Goal: Information Seeking & Learning: Learn about a topic

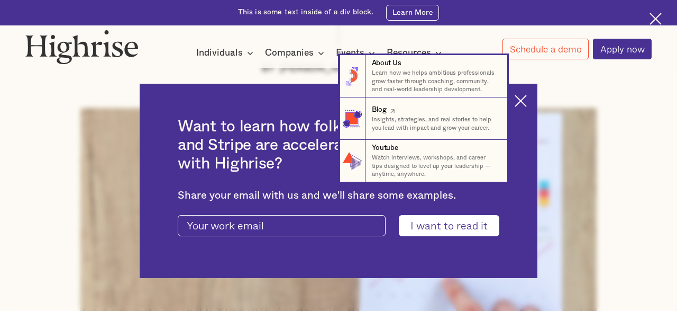
scroll to position [220, 0]
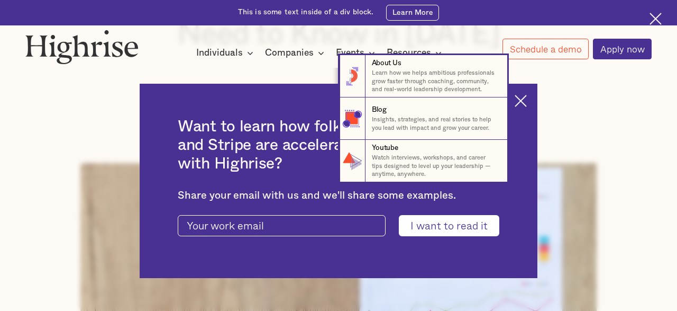
click at [521, 98] on nav "8 About Us Learn how we helps ambitious professionals grow faster through coach…" at bounding box center [338, 118] width 677 height 127
click at [522, 99] on nav "8 About Us Learn how we helps ambitious professionals grow faster through coach…" at bounding box center [338, 118] width 677 height 127
click at [524, 102] on nav "8 About Us Learn how we helps ambitious professionals grow faster through coach…" at bounding box center [338, 118] width 677 height 127
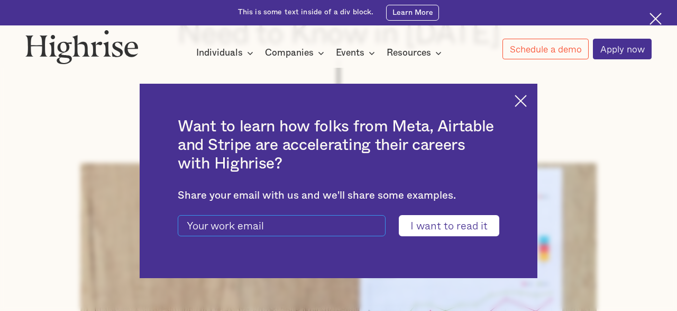
click at [302, 229] on input "current-ascender-blog-article-modal-form" at bounding box center [282, 225] width 208 height 21
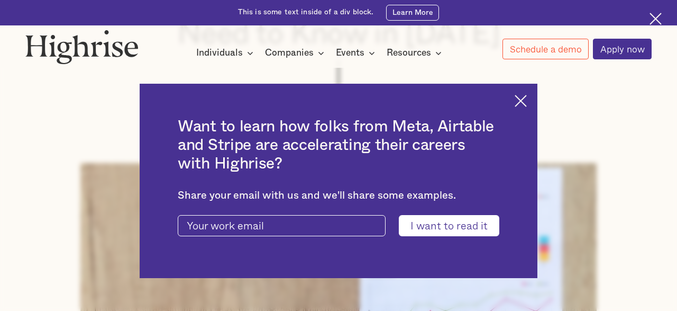
click at [526, 99] on img at bounding box center [521, 101] width 12 height 12
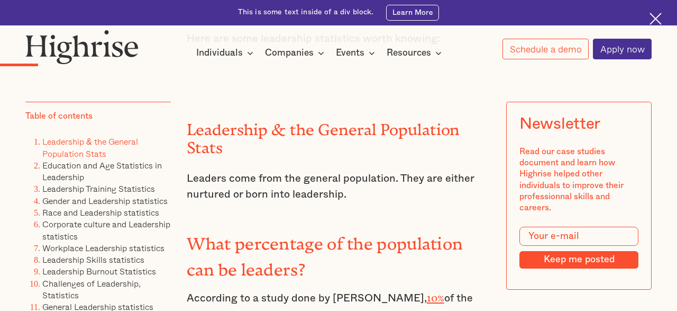
scroll to position [1155, 0]
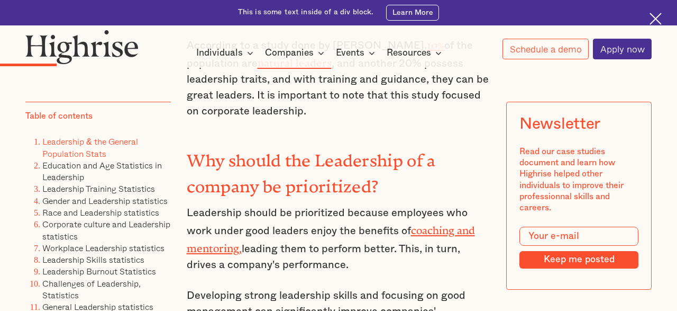
drag, startPoint x: 340, startPoint y: 139, endPoint x: 337, endPoint y: 162, distance: 24.0
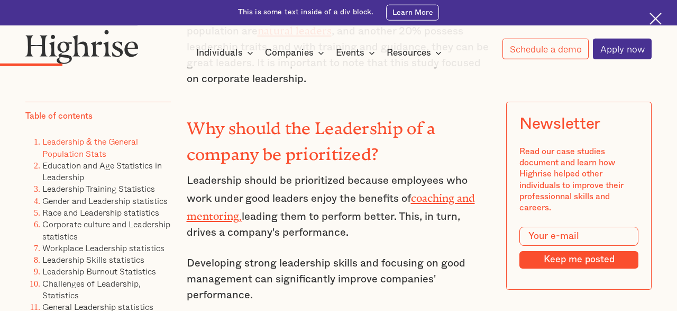
drag, startPoint x: 340, startPoint y: 104, endPoint x: 340, endPoint y: 115, distance: 10.6
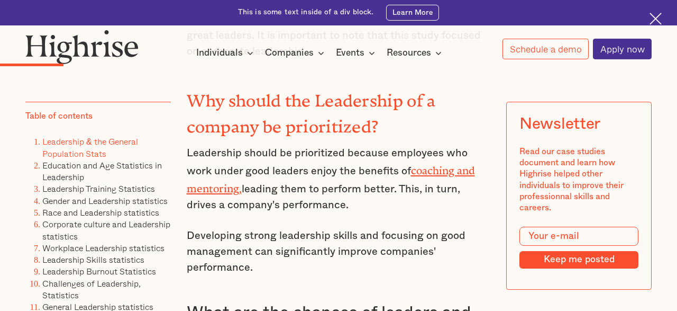
drag, startPoint x: 330, startPoint y: 172, endPoint x: 331, endPoint y: 181, distance: 9.1
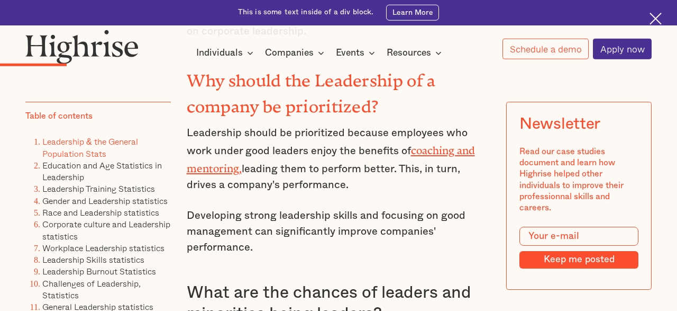
drag, startPoint x: 332, startPoint y: 194, endPoint x: 333, endPoint y: 204, distance: 9.6
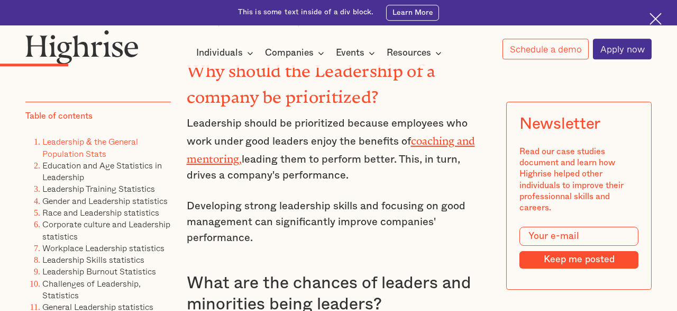
drag, startPoint x: 333, startPoint y: 204, endPoint x: 334, endPoint y: 216, distance: 12.3
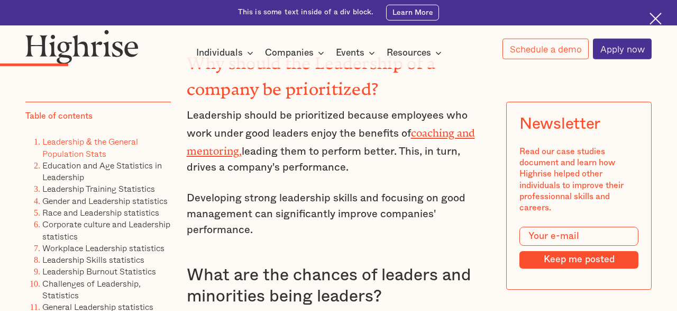
drag, startPoint x: 337, startPoint y: 204, endPoint x: 337, endPoint y: 211, distance: 6.3
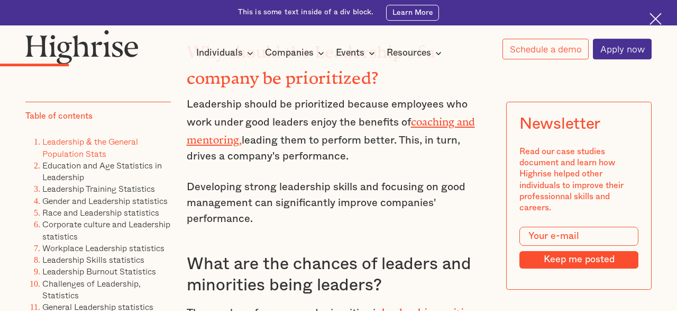
drag, startPoint x: 337, startPoint y: 196, endPoint x: 336, endPoint y: 213, distance: 17.0
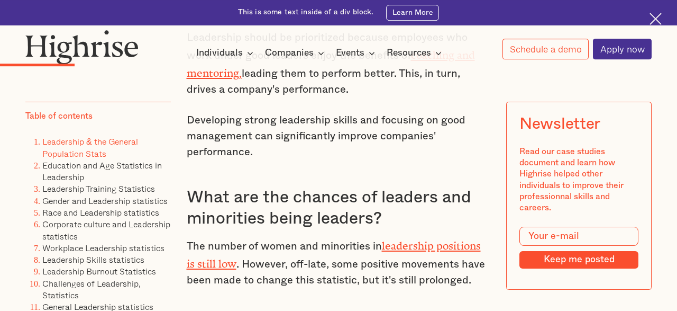
drag, startPoint x: 343, startPoint y: 184, endPoint x: 343, endPoint y: 202, distance: 18.0
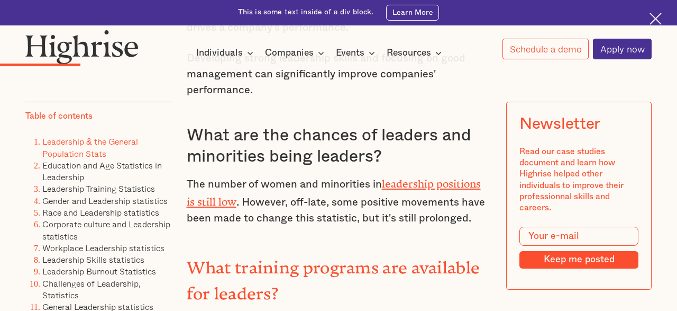
drag, startPoint x: 346, startPoint y: 175, endPoint x: 346, endPoint y: 188, distance: 13.2
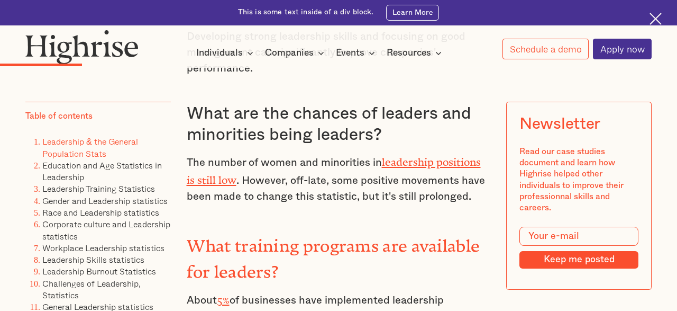
drag, startPoint x: 346, startPoint y: 188, endPoint x: 345, endPoint y: 198, distance: 9.6
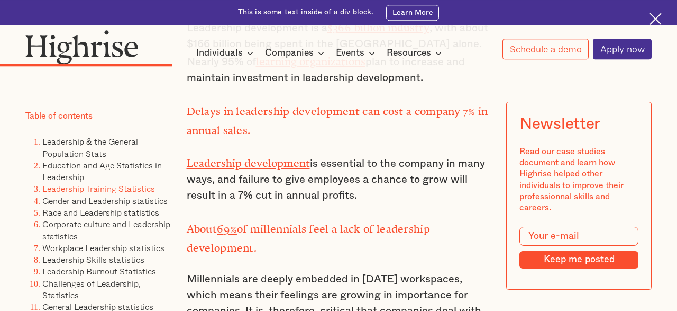
scroll to position [2603, 0]
click at [375, 270] on p "Millennials are deeply embedded in [DATE] workspaces, which means their feeling…" at bounding box center [339, 301] width 304 height 63
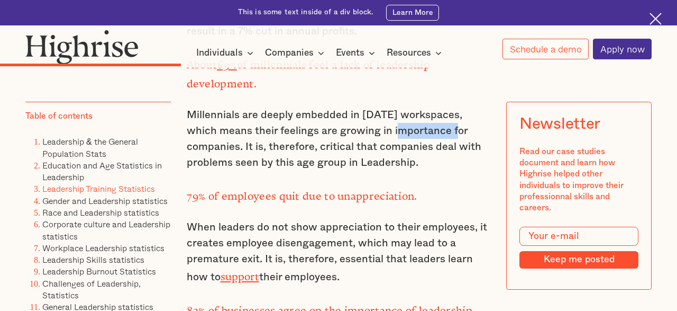
scroll to position [2768, 0]
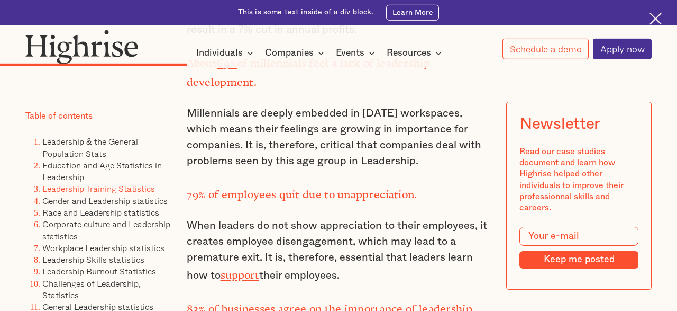
click at [336, 217] on p "When leaders do not show appreciation to their employees, it creates employee d…" at bounding box center [339, 250] width 304 height 66
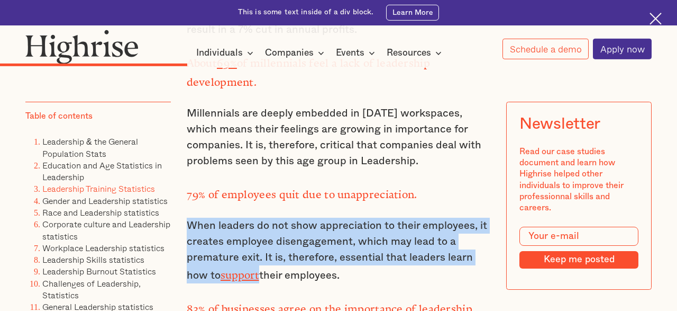
click at [336, 217] on p "When leaders do not show appreciation to their employees, it creates employee d…" at bounding box center [339, 250] width 304 height 66
click at [303, 217] on p "When leaders do not show appreciation to their employees, it creates employee d…" at bounding box center [339, 250] width 304 height 66
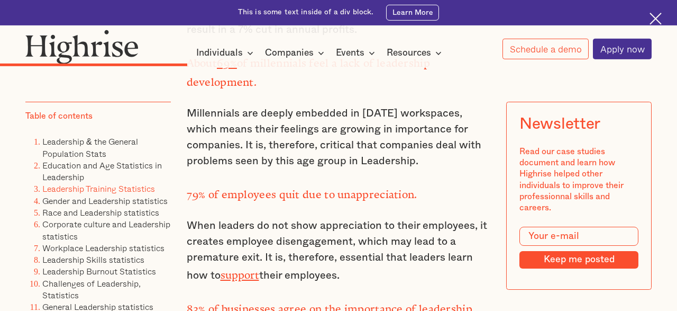
click at [285, 303] on strong "83% of businesses agree on the importance of leadership development" at bounding box center [330, 315] width 286 height 25
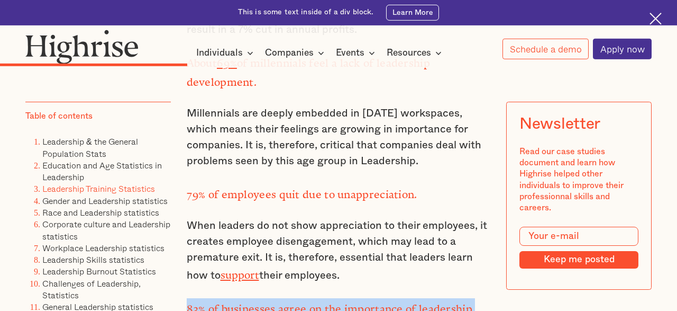
click at [285, 303] on strong "83% of businesses agree on the importance of leadership development" at bounding box center [330, 315] width 286 height 25
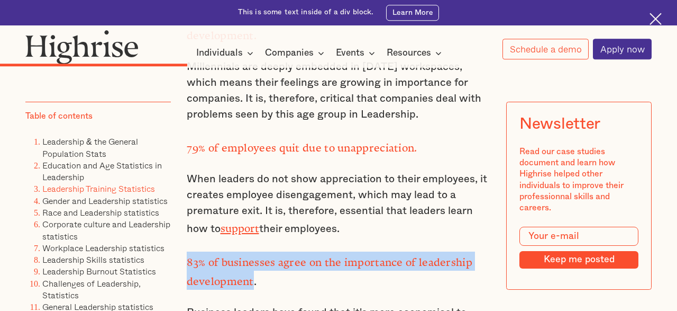
scroll to position [2933, 0]
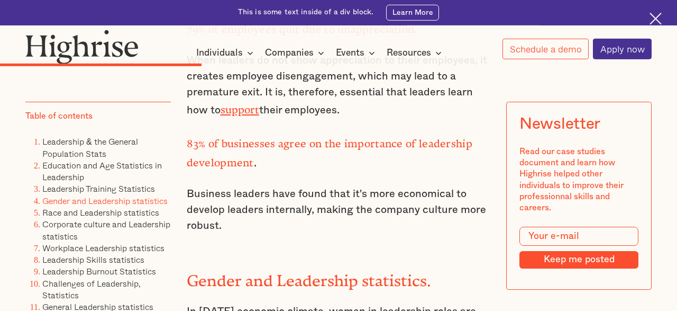
drag, startPoint x: 276, startPoint y: 218, endPoint x: 270, endPoint y: 224, distance: 8.3
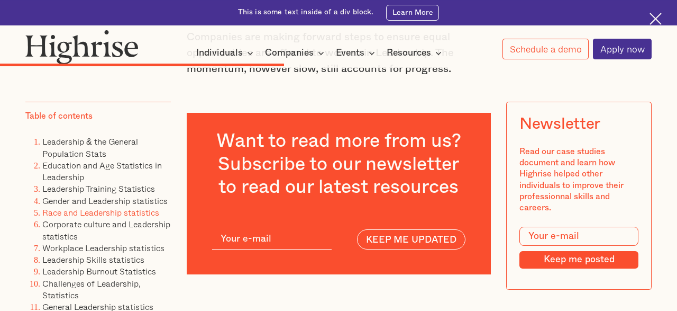
scroll to position [3868, 0]
